Goal: Find specific fact: Find specific fact

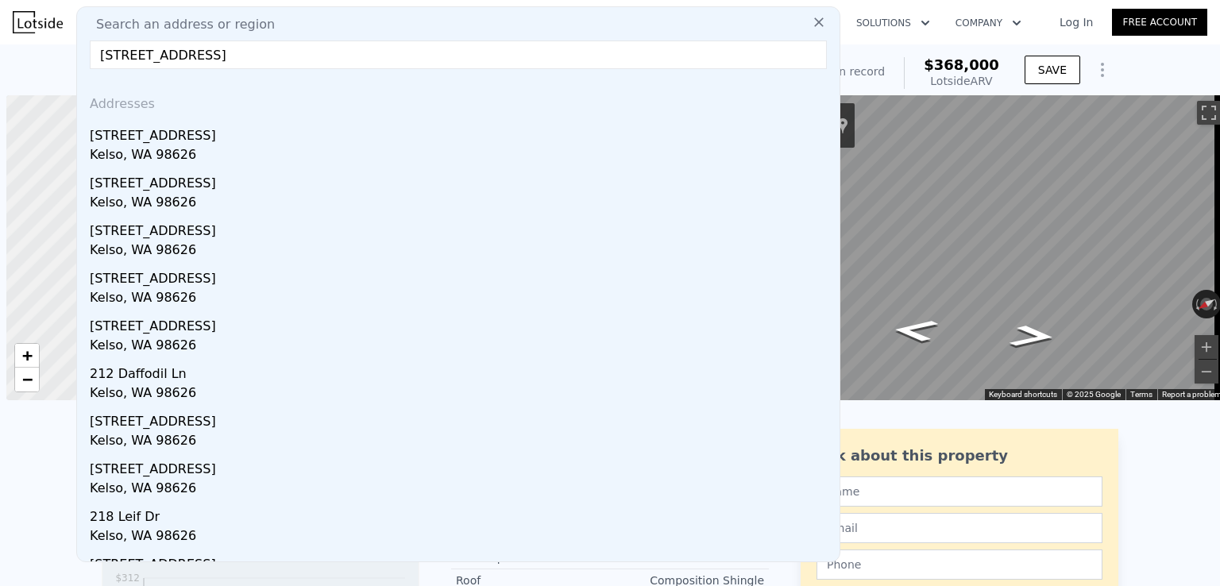
scroll to position [0, 6]
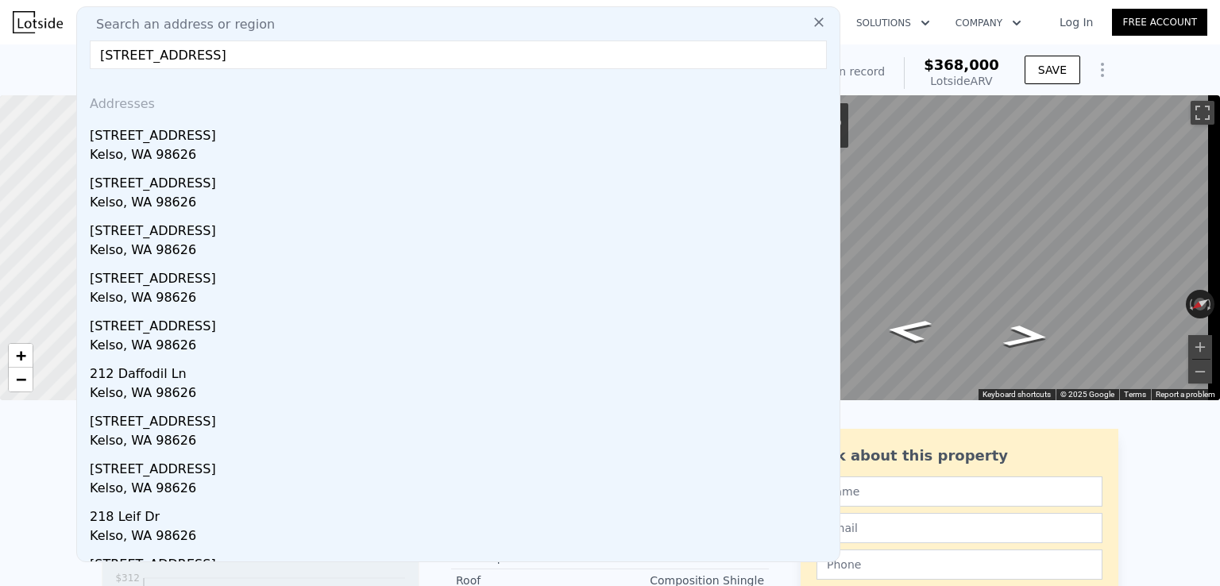
drag, startPoint x: 349, startPoint y: 57, endPoint x: 208, endPoint y: 58, distance: 141.4
click at [208, 58] on input "[STREET_ADDRESS]" at bounding box center [458, 55] width 737 height 29
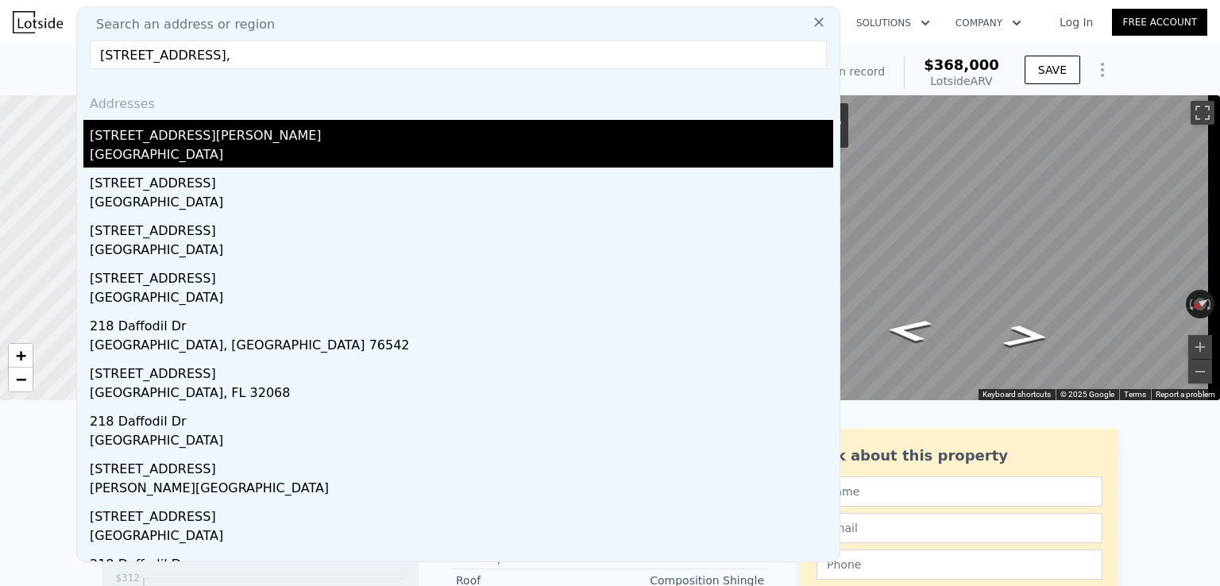
type input "[STREET_ADDRESS],"
click at [286, 139] on div "[STREET_ADDRESS][PERSON_NAME]" at bounding box center [461, 132] width 743 height 25
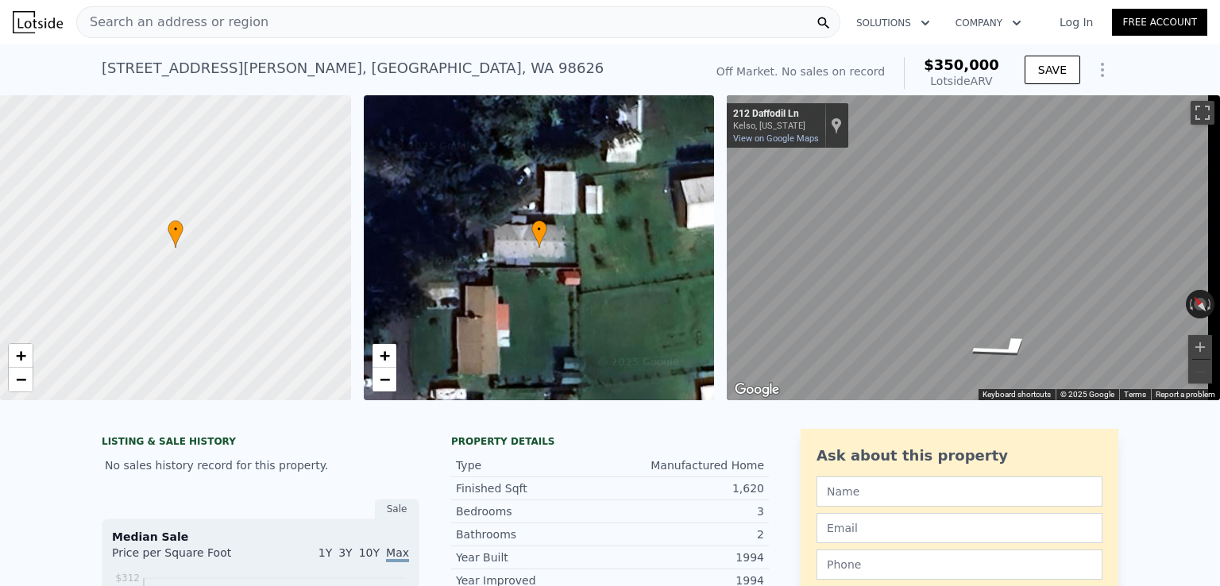
click at [968, 64] on span "$350,000" at bounding box center [961, 64] width 75 height 17
copy span "$350,000"
